Goal: Task Accomplishment & Management: Manage account settings

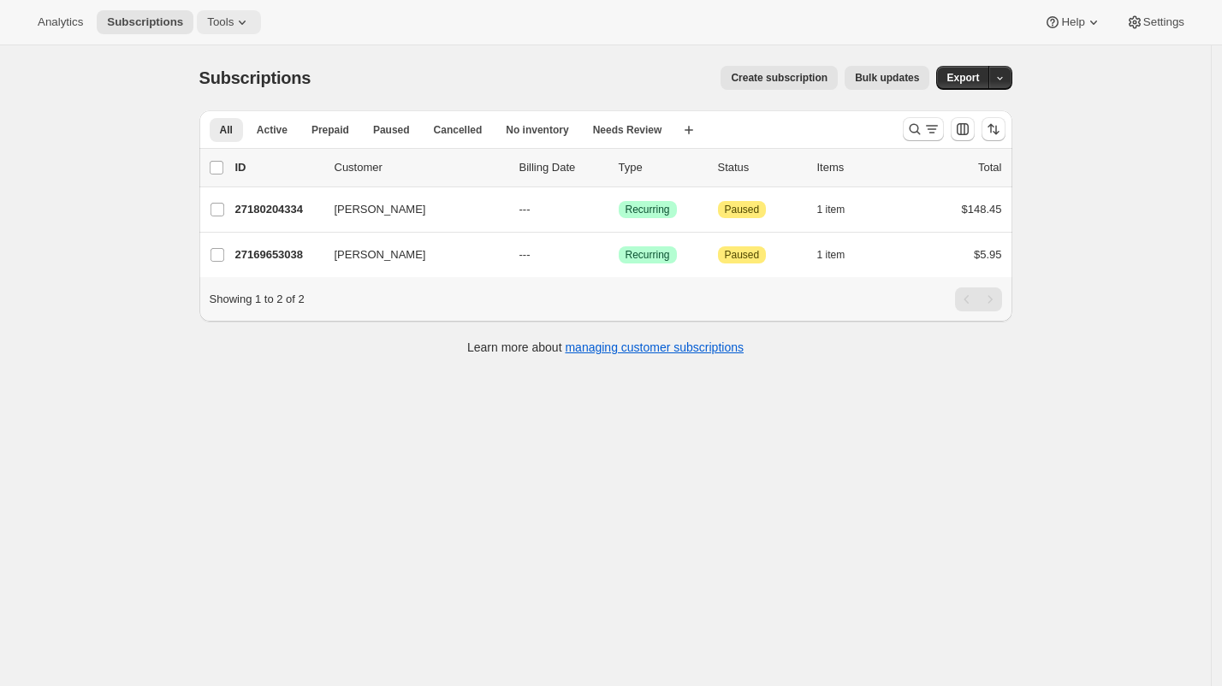
click at [223, 28] on button "Tools" at bounding box center [229, 22] width 64 height 24
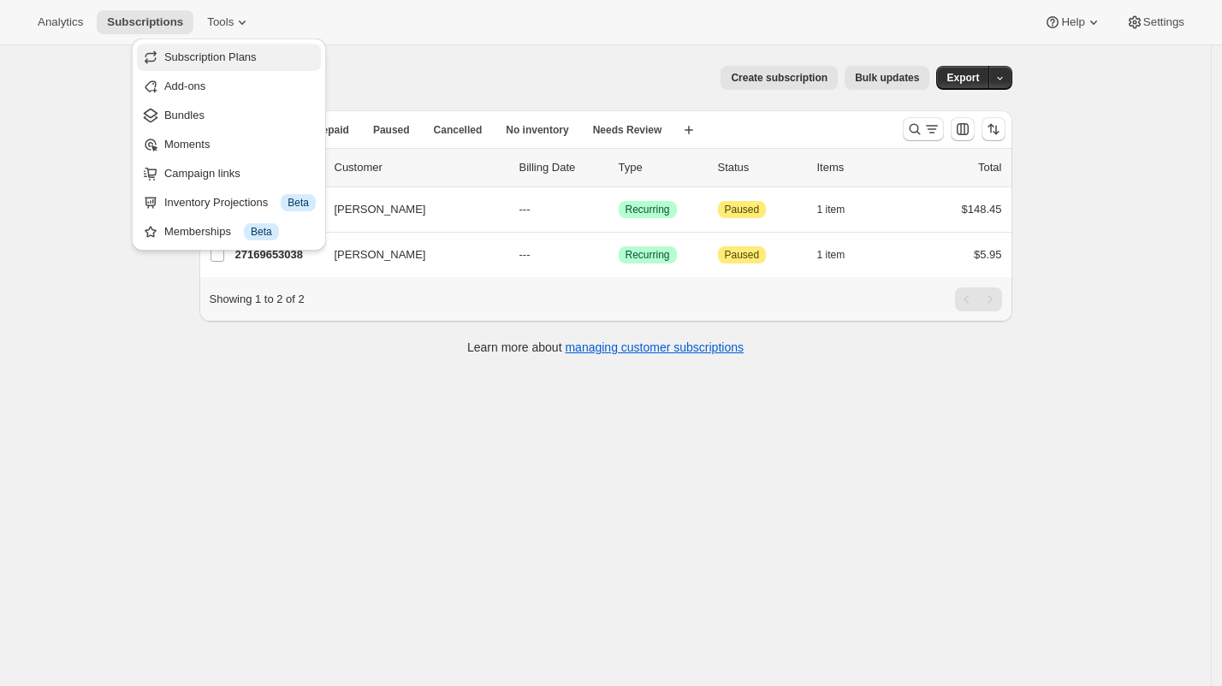
click at [236, 57] on span "Subscription Plans" at bounding box center [210, 56] width 92 height 13
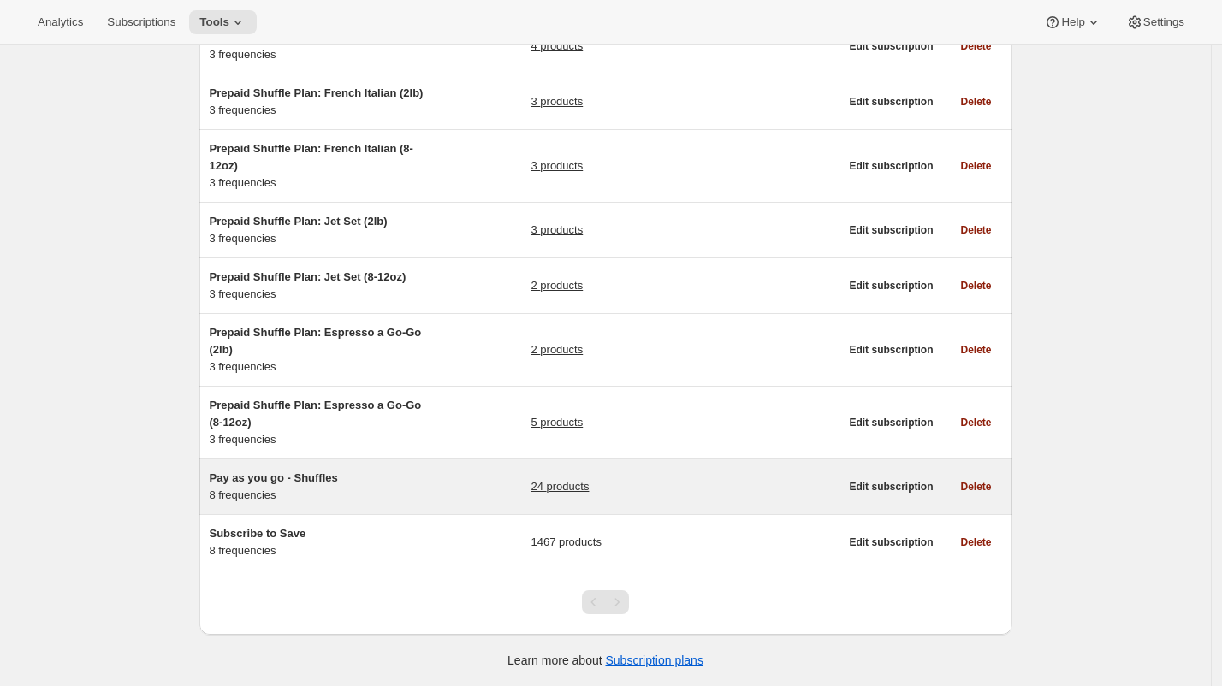
scroll to position [318, 0]
click at [418, 494] on div "Pay as you go - Shuffles 8 frequencies" at bounding box center [317, 487] width 214 height 34
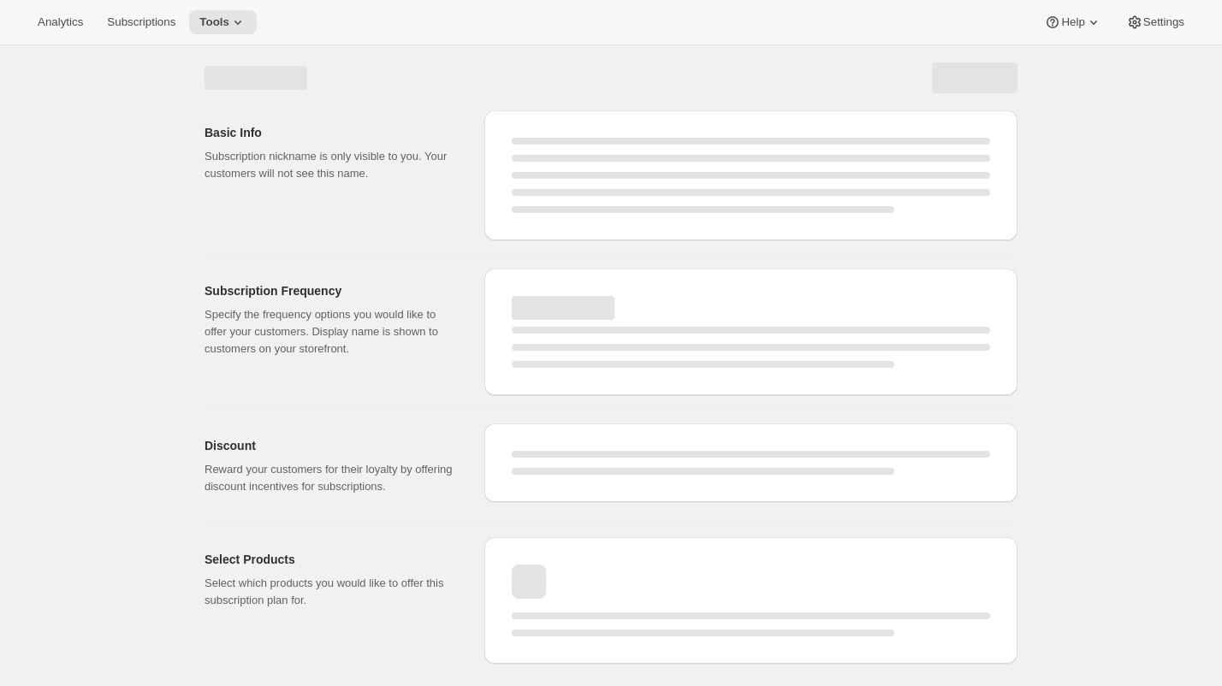
select select "WEEK"
select select "MONTH"
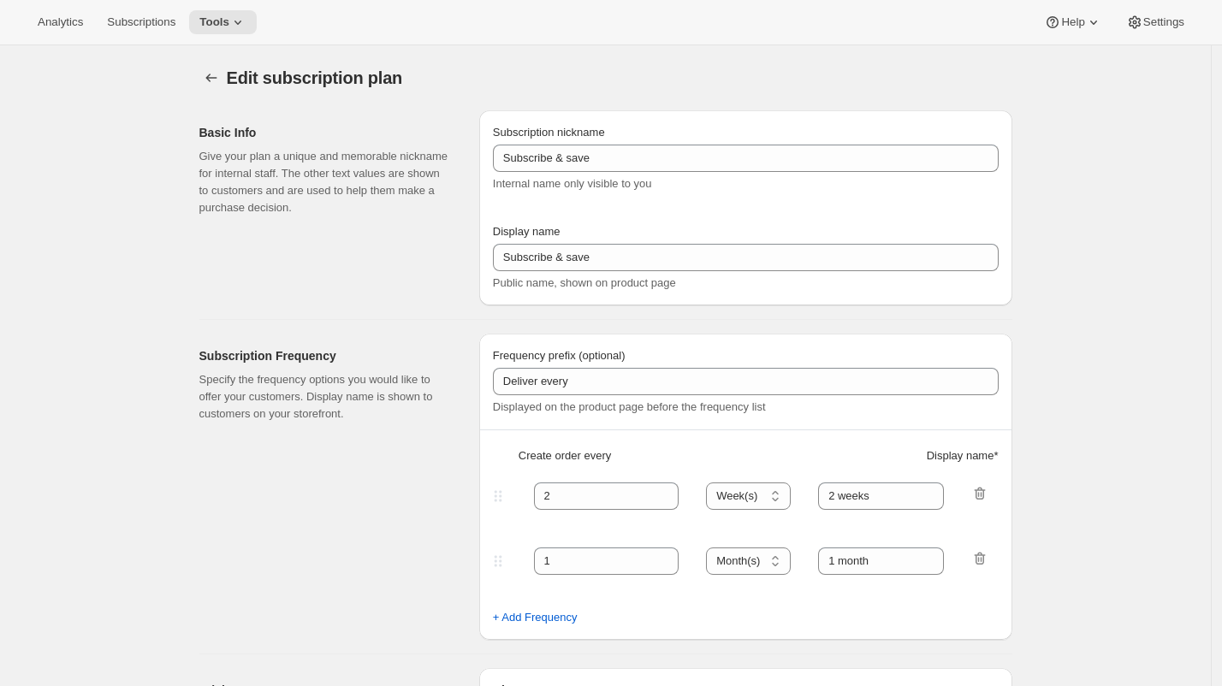
type input "Pay as you go - Shuffles"
type input "Subscribe"
type input "1"
type input "1 week"
type input "2"
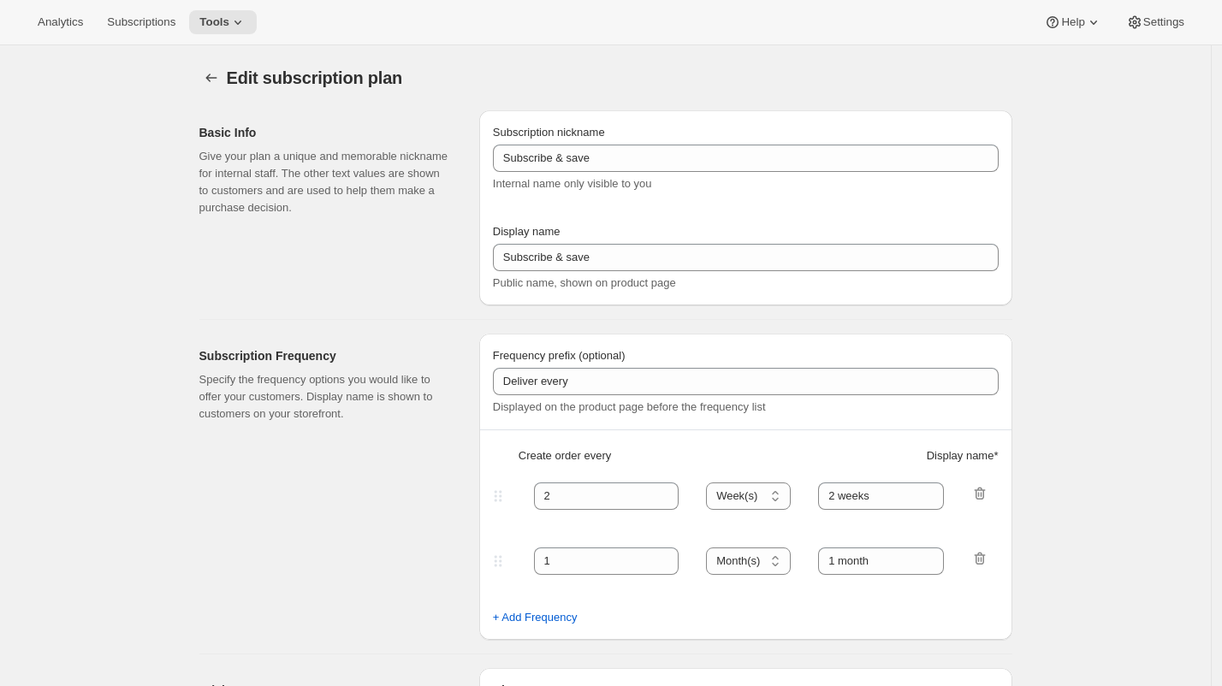
select select "WEEK"
type input "2 weeks"
type input "1.0"
select select "FIXED_AMOUNT"
select select "WEEK"
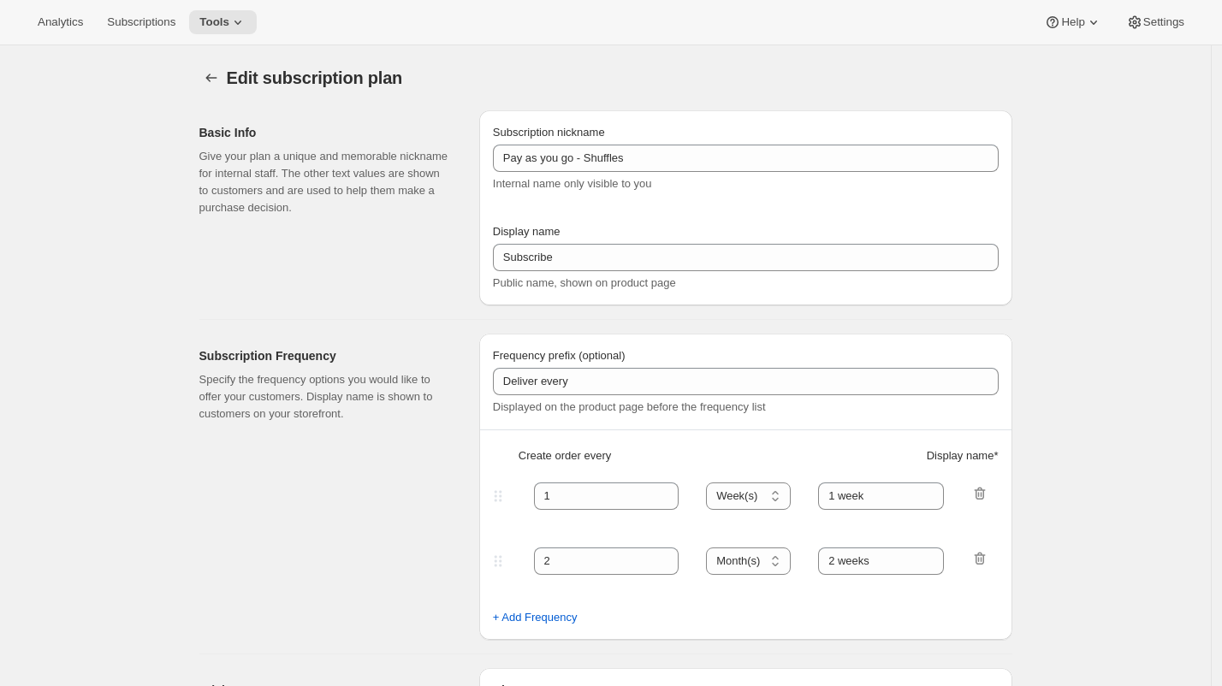
select select "WEEK"
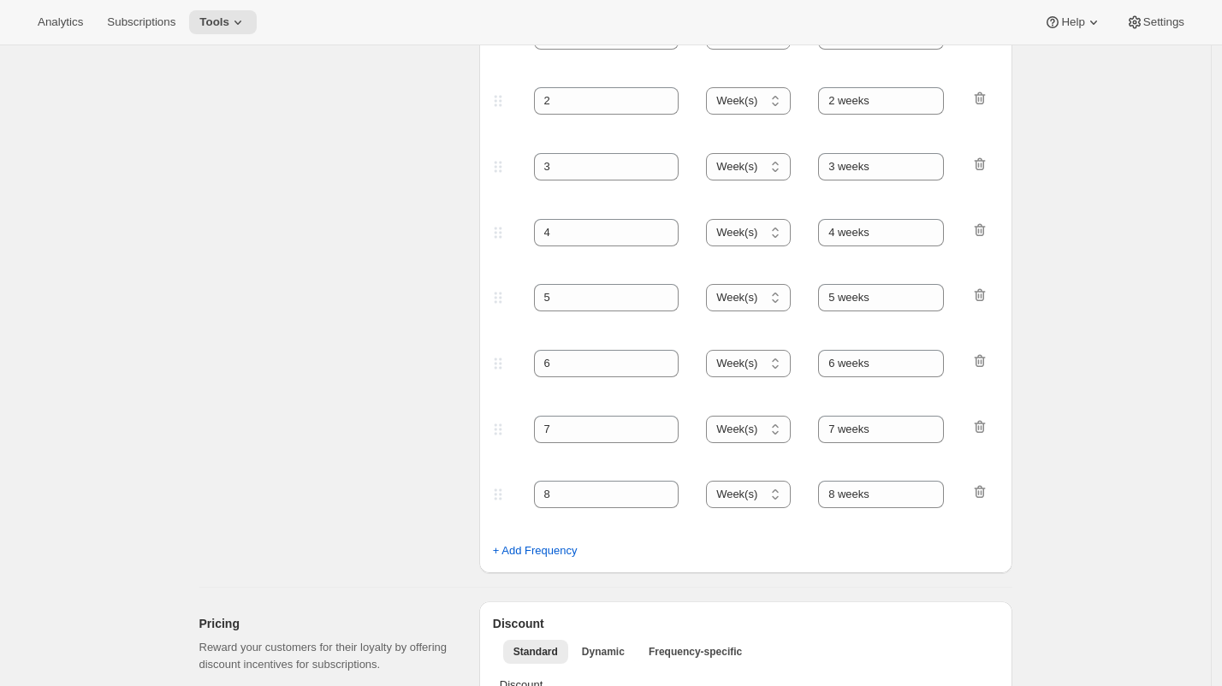
scroll to position [411, 0]
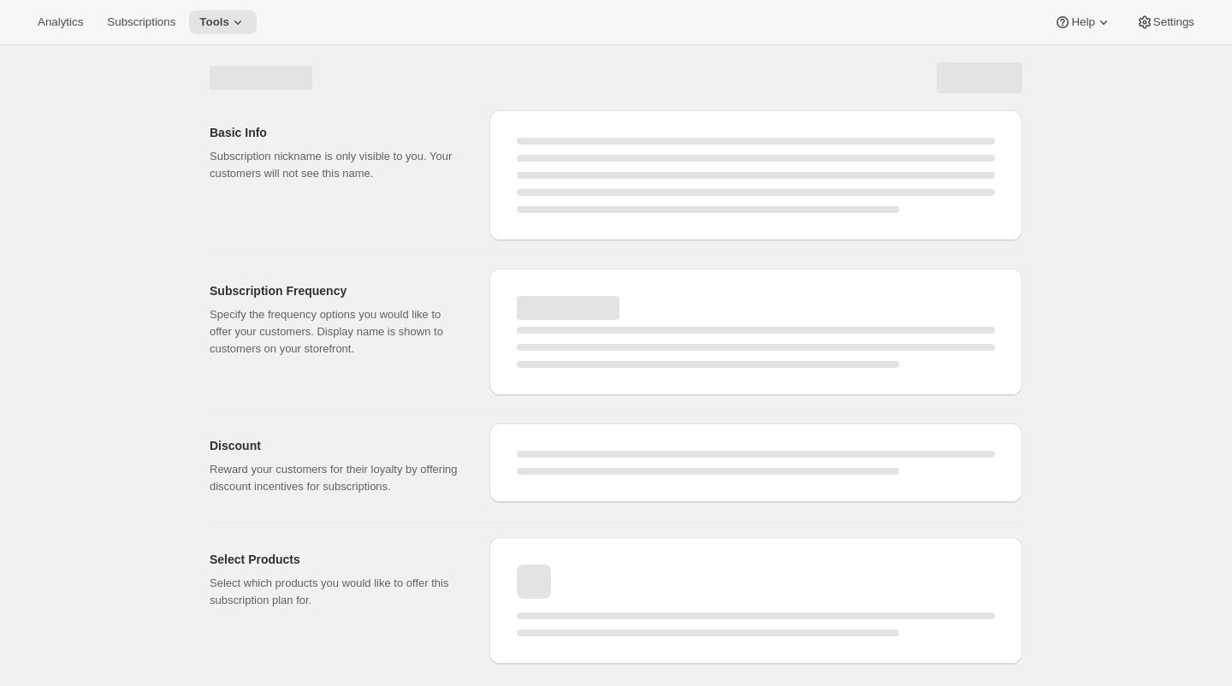
select select "WEEK"
select select "MONTH"
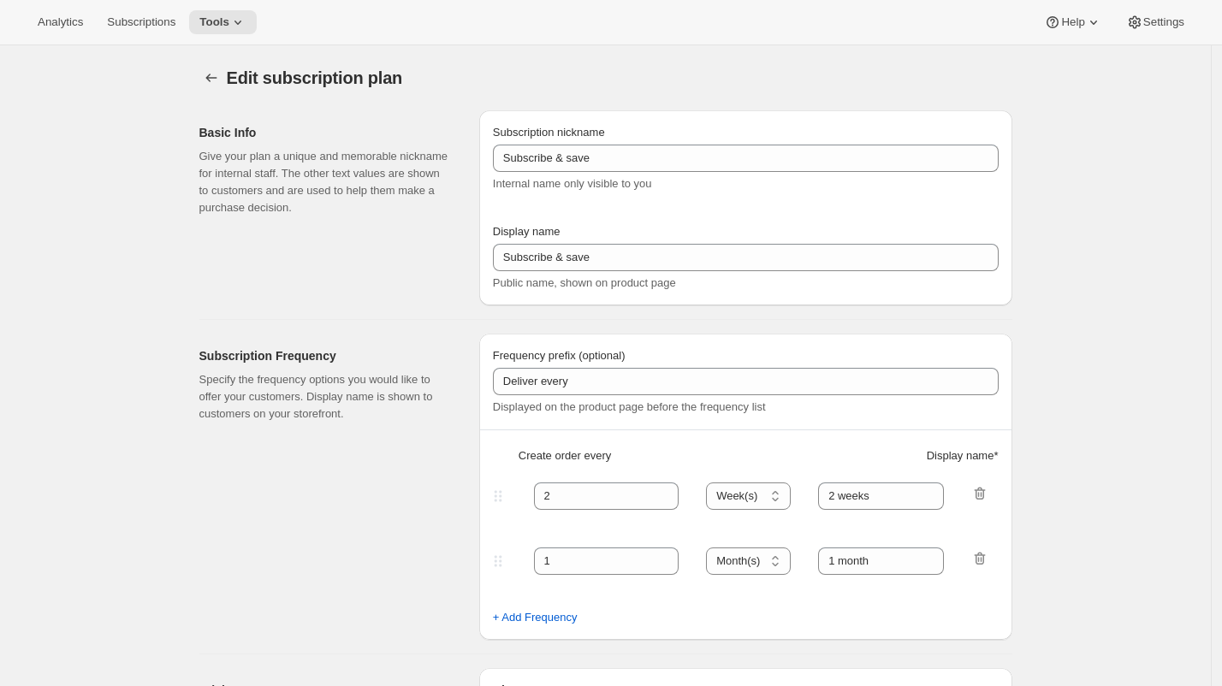
type input "Pay as you go - Shuffles"
type input "Subscribe"
type input "1"
type input "1 week"
type input "2"
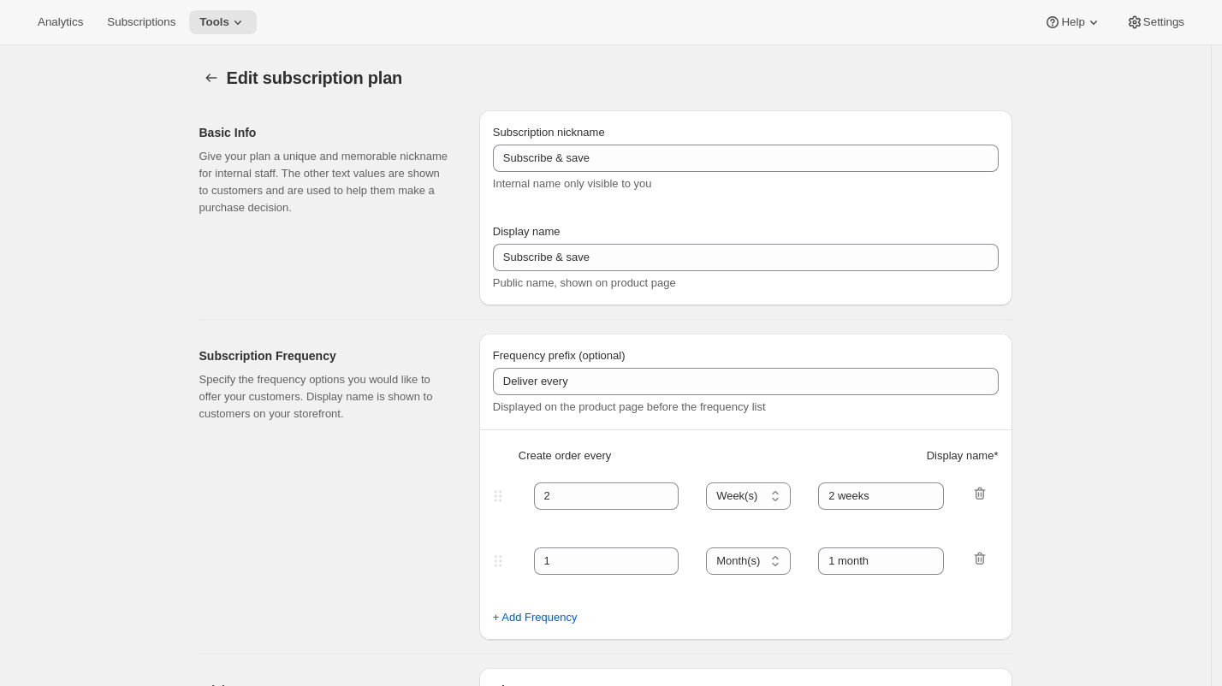
select select "WEEK"
type input "2 weeks"
type input "1.0"
select select "FIXED_AMOUNT"
select select "WEEK"
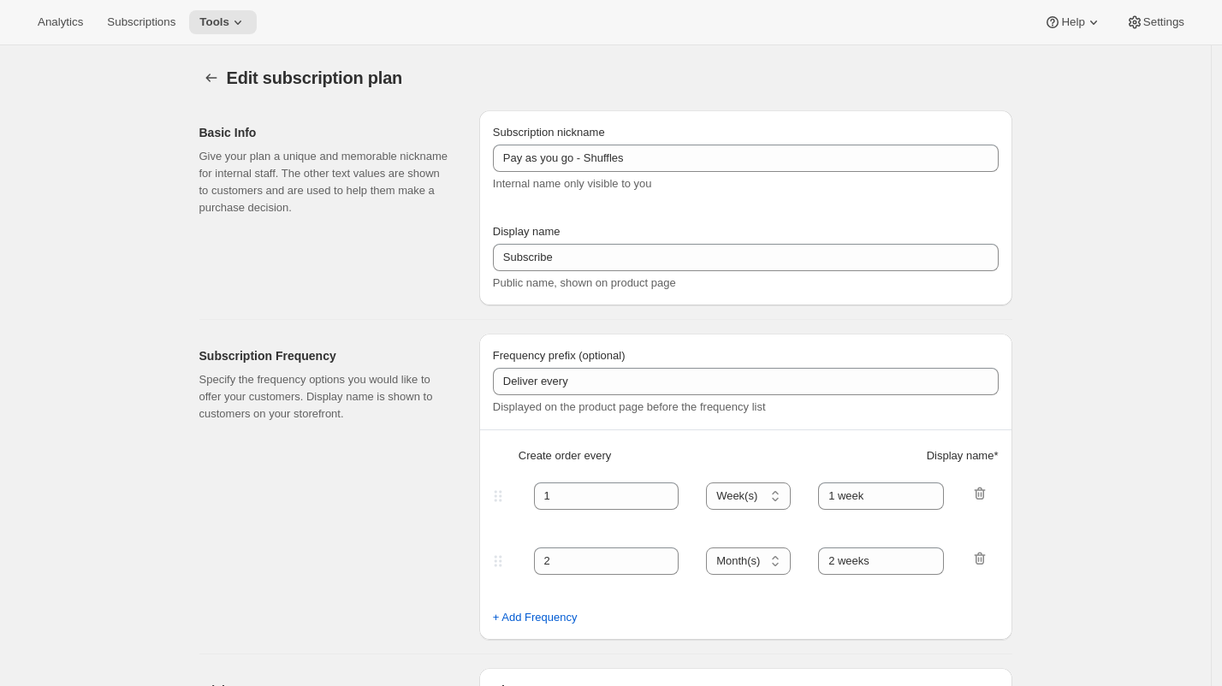
select select "WEEK"
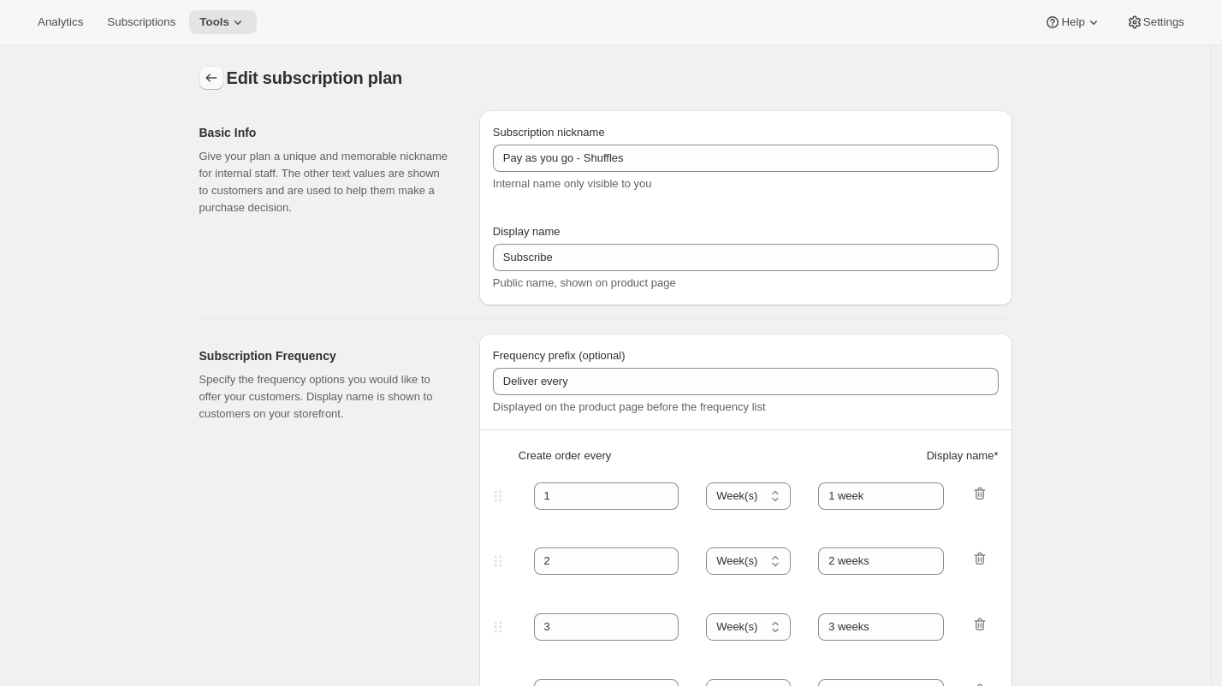
click at [212, 74] on icon "Subscription plans" at bounding box center [211, 77] width 17 height 17
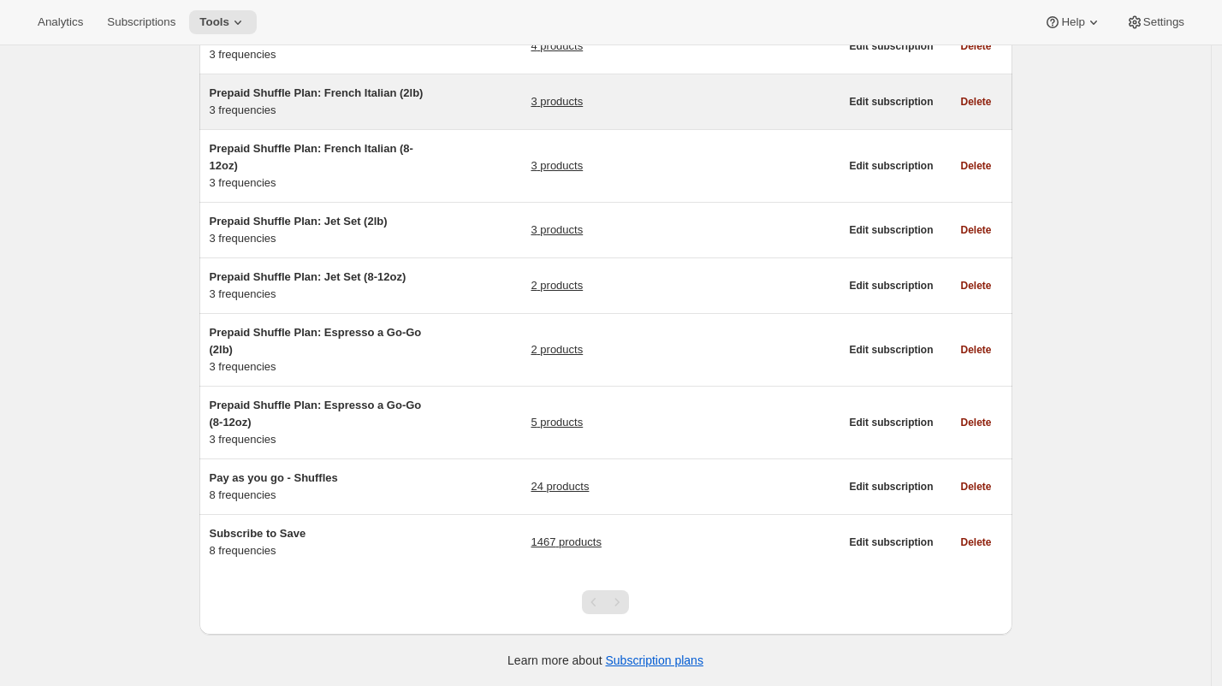
scroll to position [318, 0]
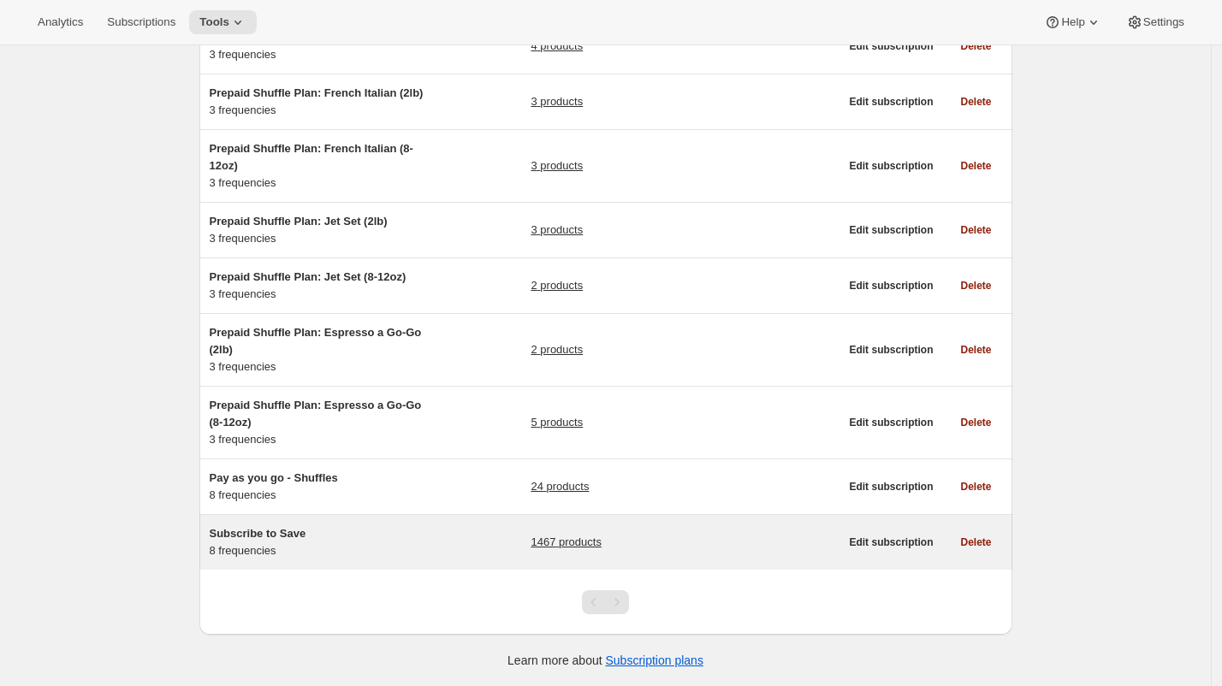
click at [430, 544] on div "Subscribe to Save 8 frequencies 1467 products" at bounding box center [525, 542] width 630 height 34
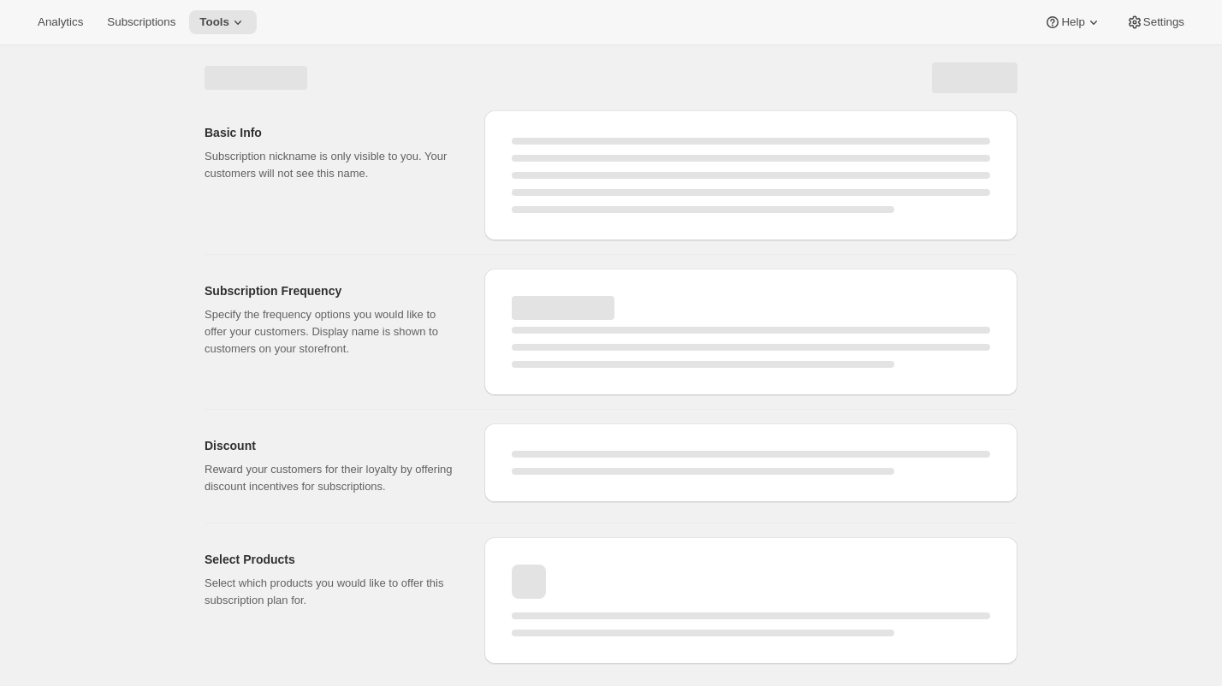
select select "WEEK"
select select "MONTH"
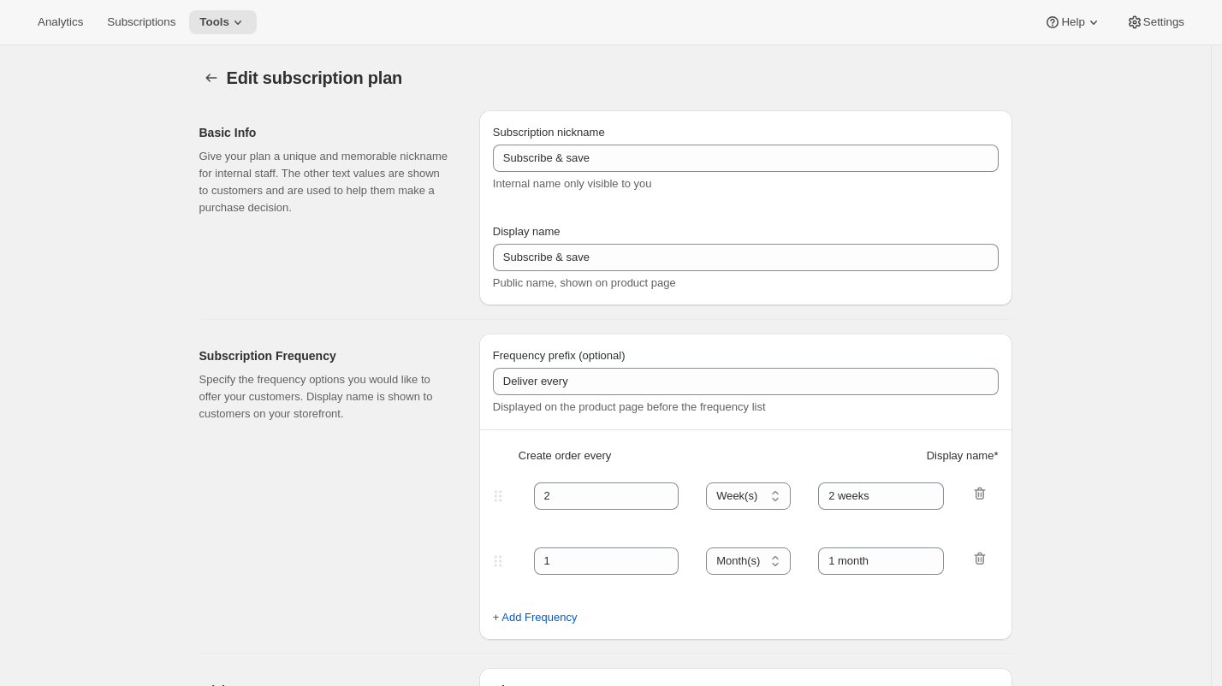
type input "Subscribe to Save"
type input "1"
type input "1 week"
type input "2"
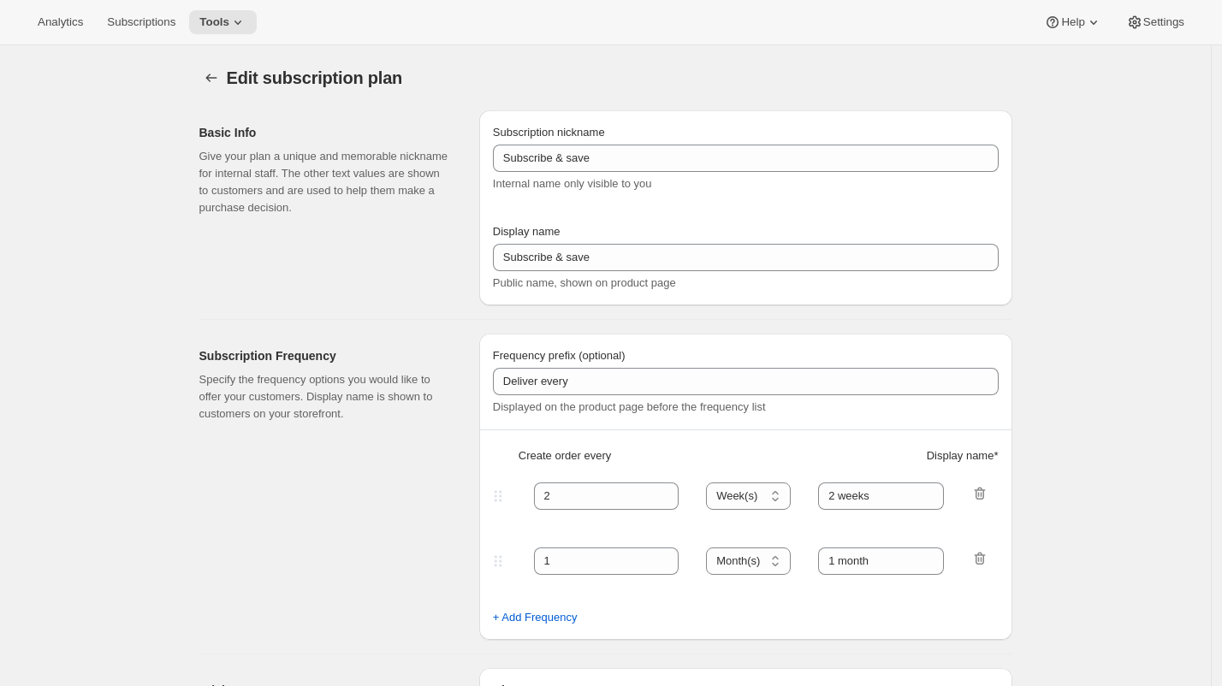
select select "WEEK"
type input "2 weeks"
type input "5"
select select "WEEK"
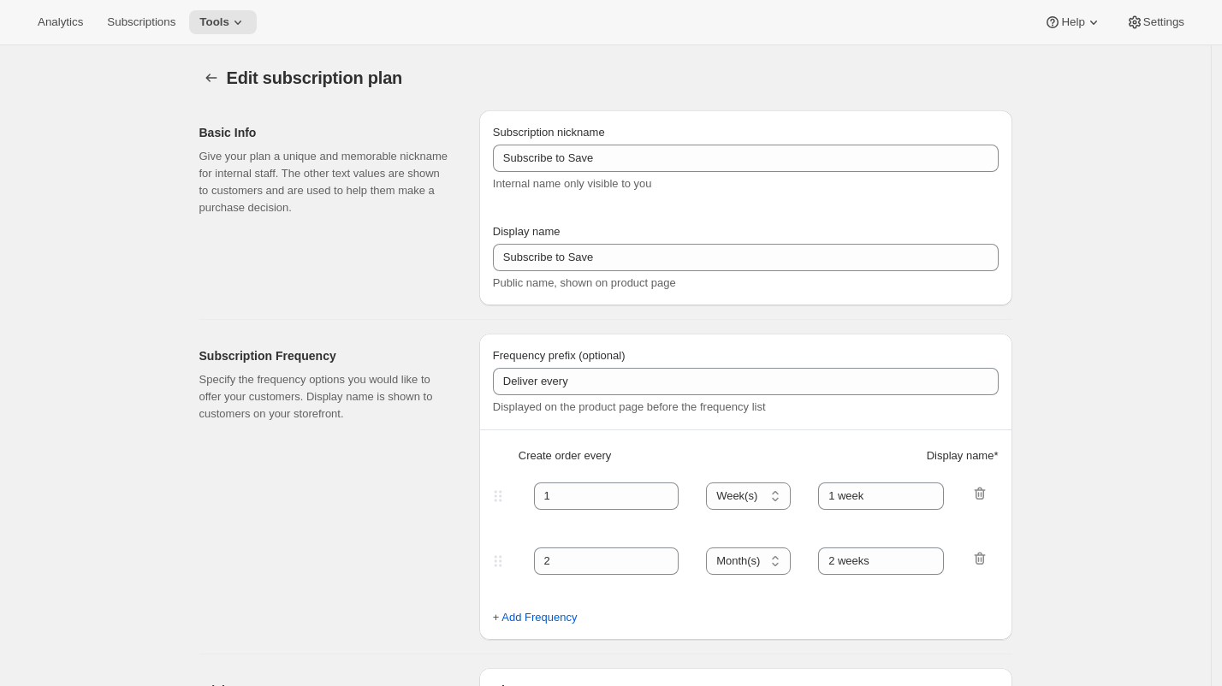
select select "WEEK"
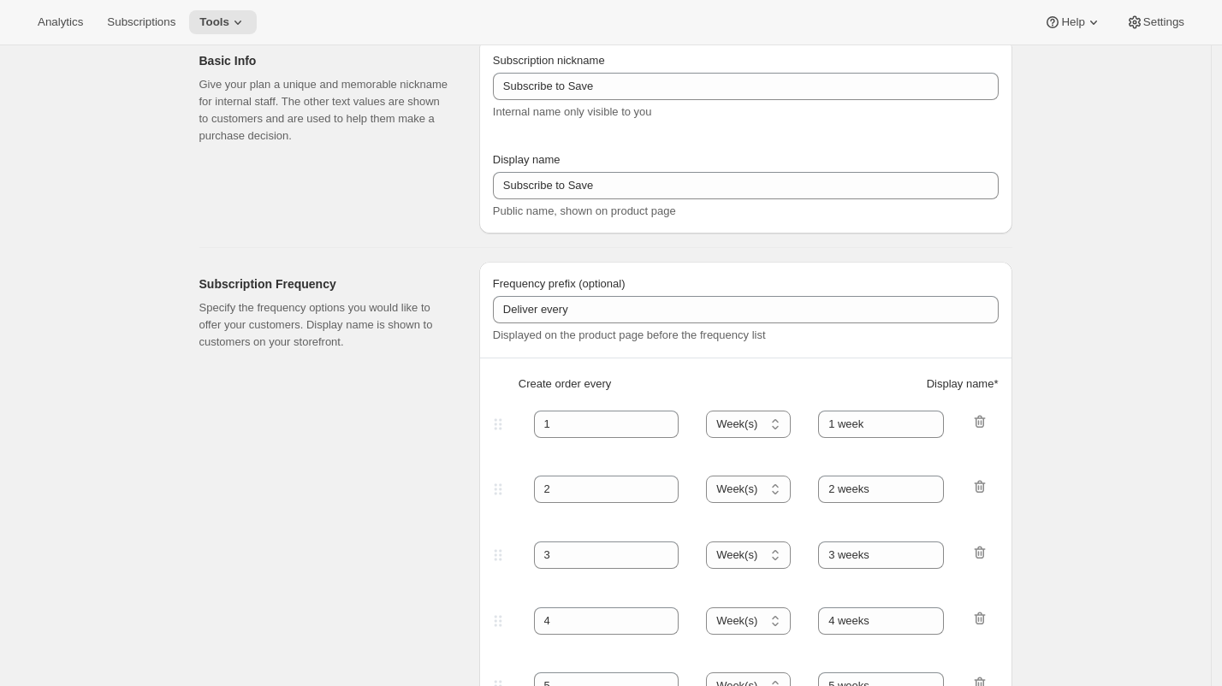
scroll to position [56, 0]
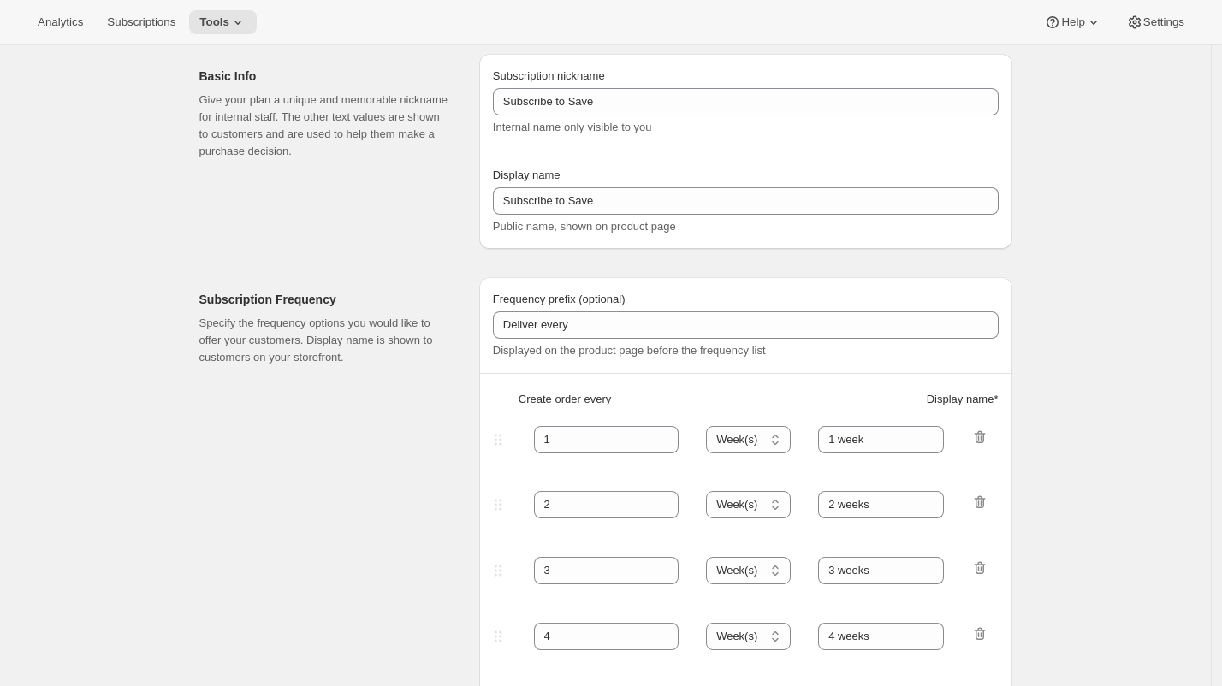
click at [372, 411] on div "Subscription Frequency Specify the frequency options you would like to offer yo…" at bounding box center [332, 627] width 266 height 700
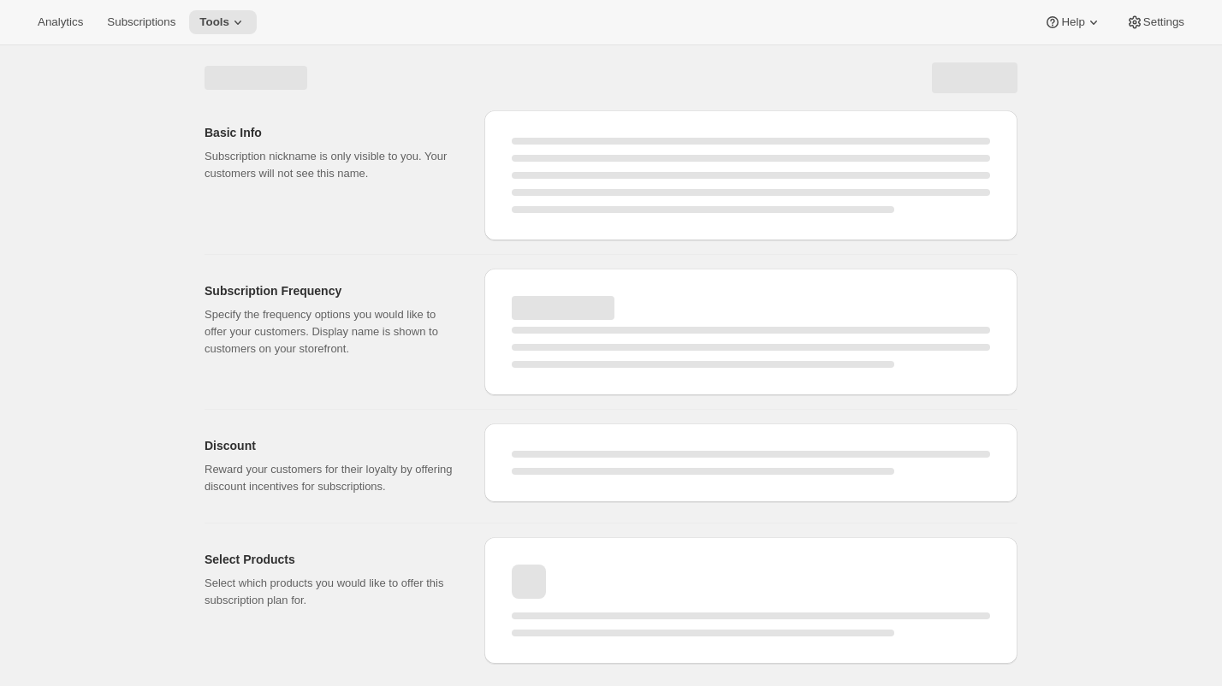
select select "WEEK"
select select "MONTH"
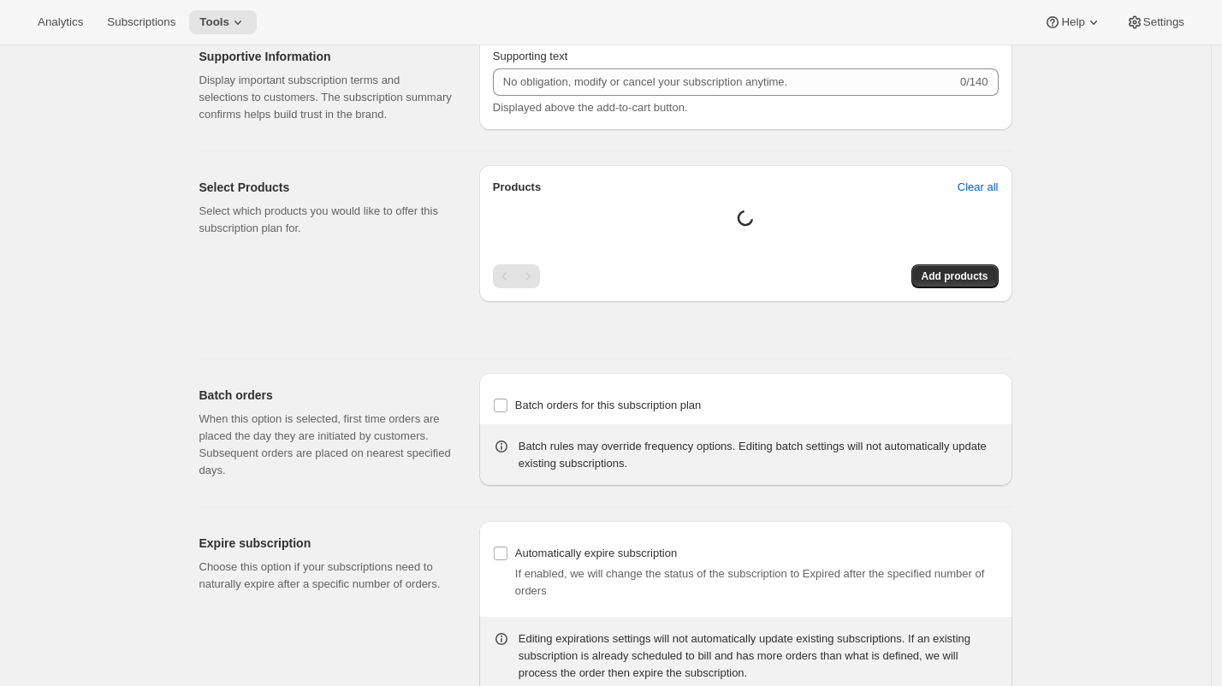
type input "Subscribe to Save"
type input "1"
type input "1 week"
type input "2"
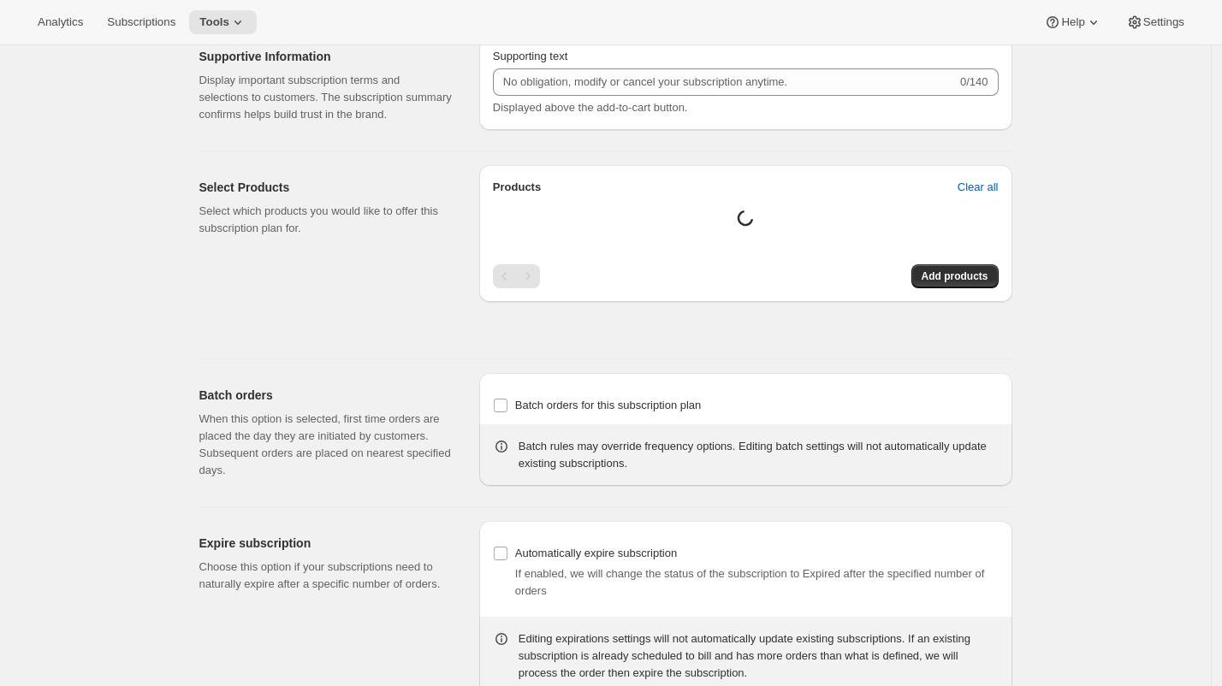
select select "WEEK"
type input "2 weeks"
type input "5"
select select "WEEK"
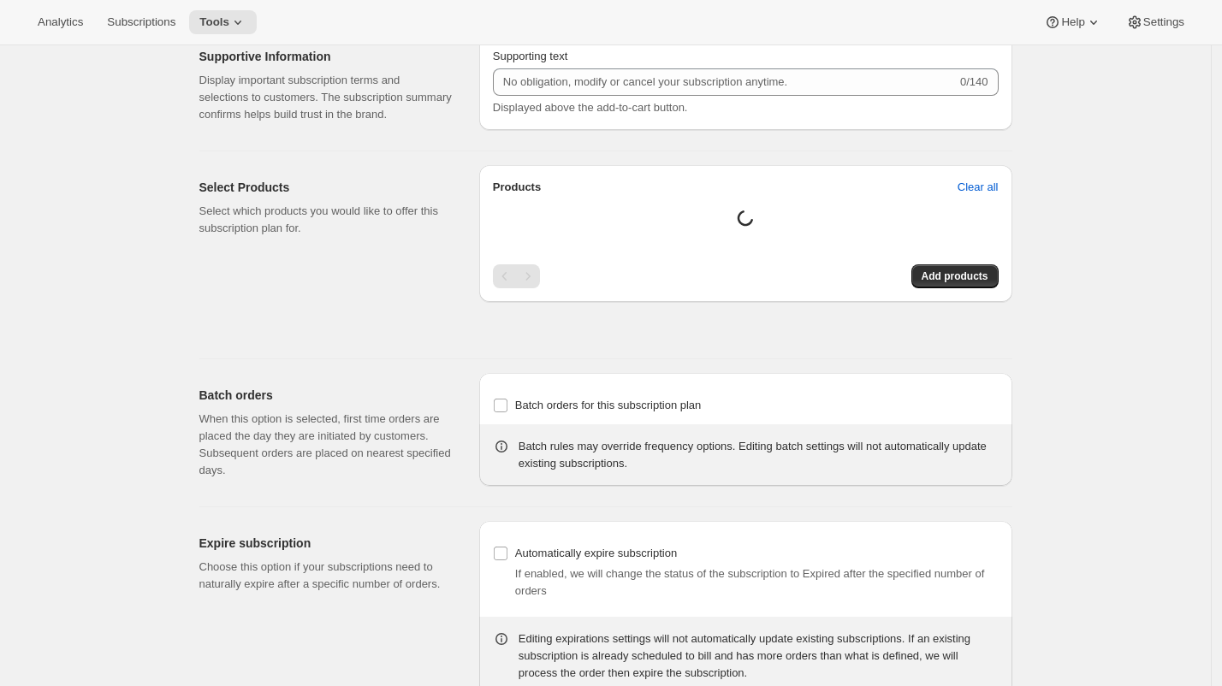
select select "WEEK"
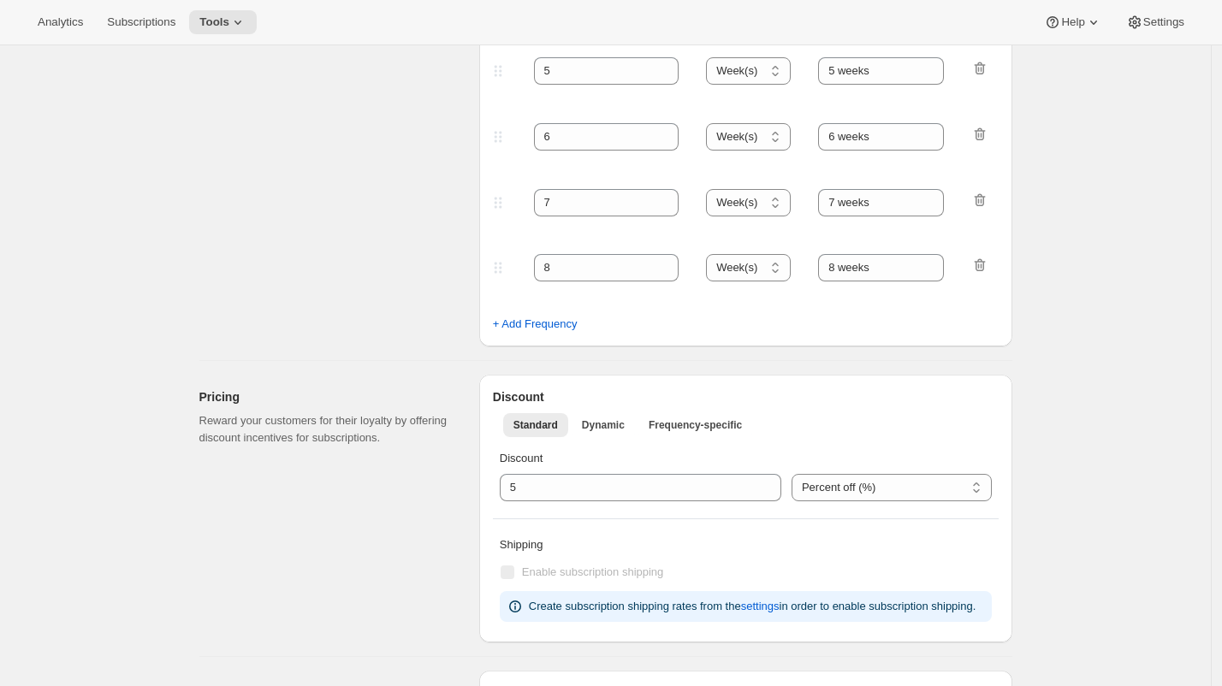
scroll to position [686, 0]
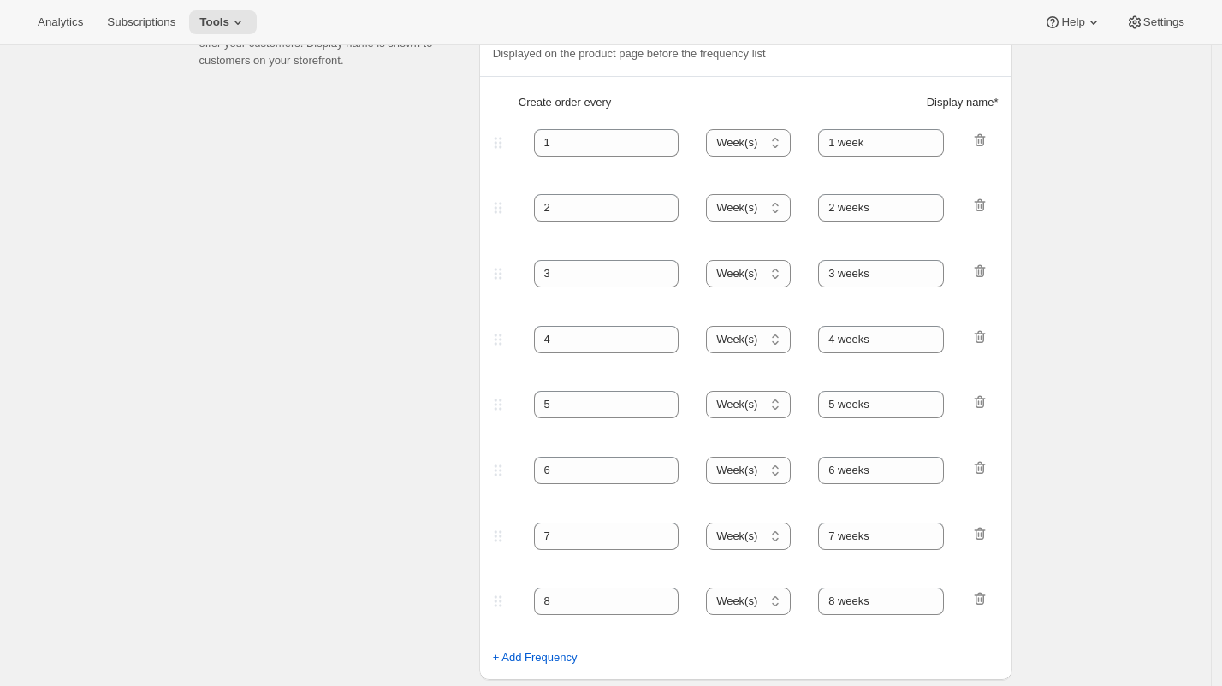
scroll to position [332, 0]
